Goal: Find specific page/section: Find specific page/section

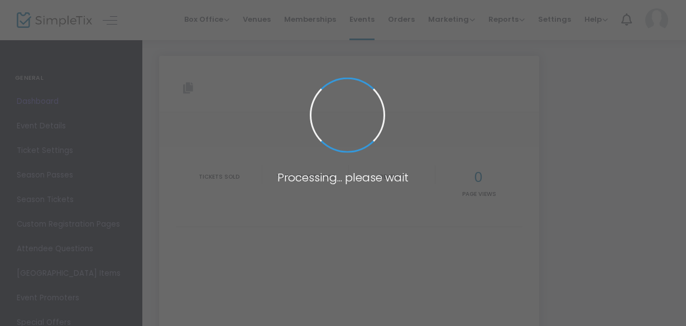
type input "https://www.simpletix.com/e/history-hour-drinking-local-asheville-s-be-tickets-…"
type input "[URL][DOMAIN_NAME]"
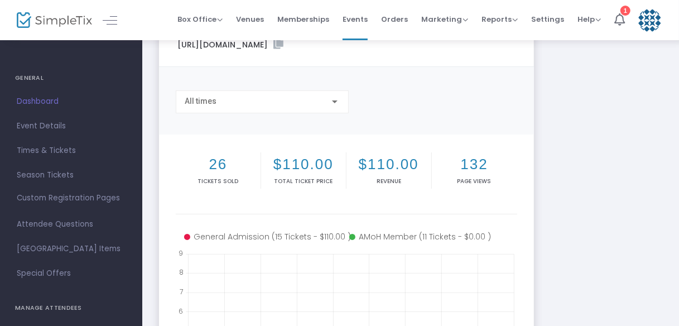
scroll to position [134, 0]
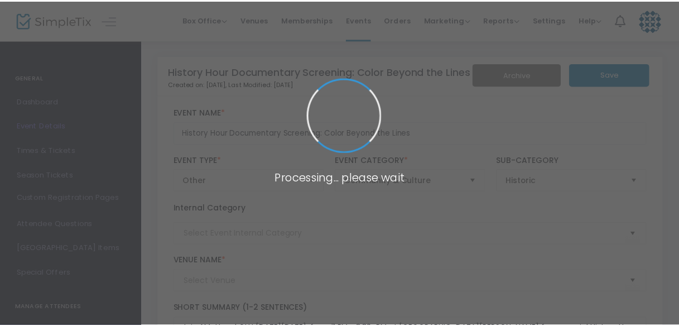
scroll to position [277, 0]
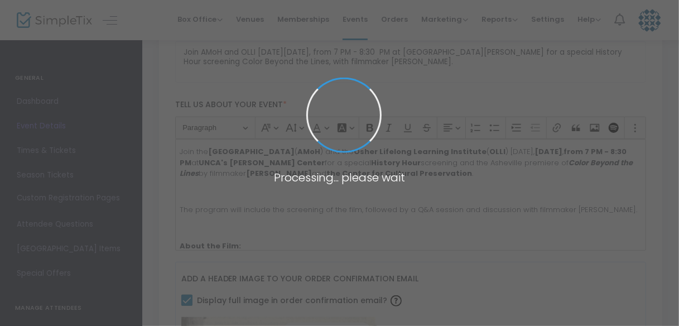
type input "[PERSON_NAME] Center - UNCA/OLLI"
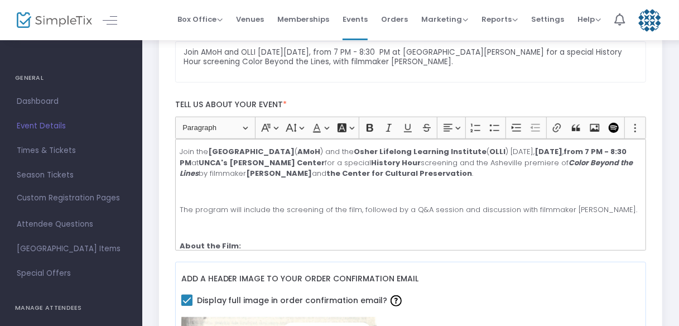
click at [65, 20] on img at bounding box center [54, 20] width 75 height 16
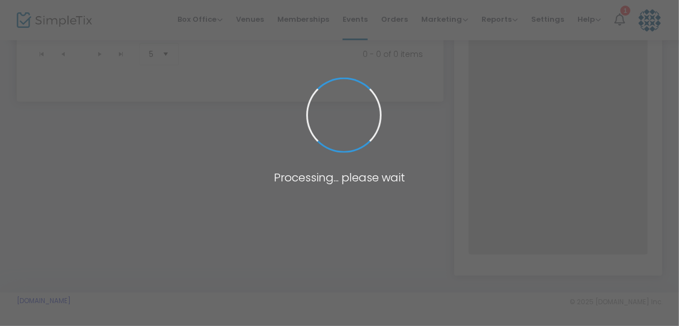
scroll to position [142, 0]
